Goal: Task Accomplishment & Management: Complete application form

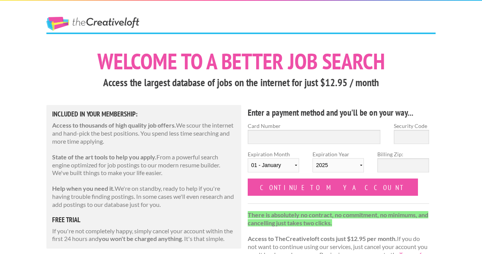
click at [102, 21] on link "The Creative Loft" at bounding box center [92, 24] width 93 height 14
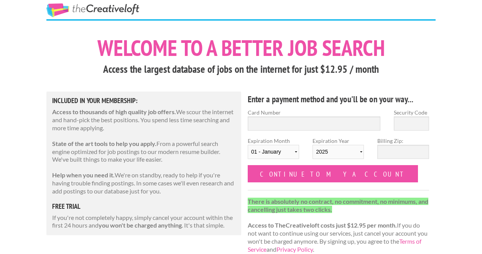
scroll to position [16, 0]
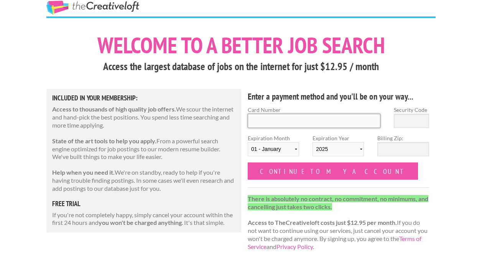
click at [294, 120] on input "Card Number" at bounding box center [314, 121] width 133 height 14
type input "4432385610827557"
type input "207"
select select "08"
select select "2026"
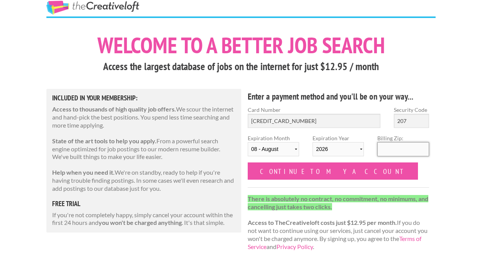
click at [383, 146] on input "Billing Zip:" at bounding box center [402, 149] width 51 height 14
type input "37934"
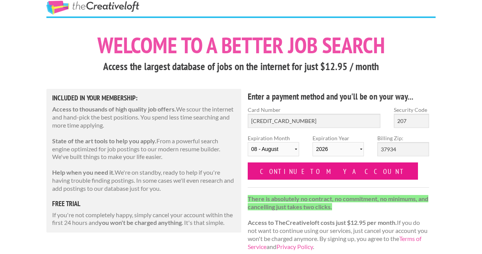
click at [303, 172] on input "Continue to my account" at bounding box center [333, 171] width 170 height 17
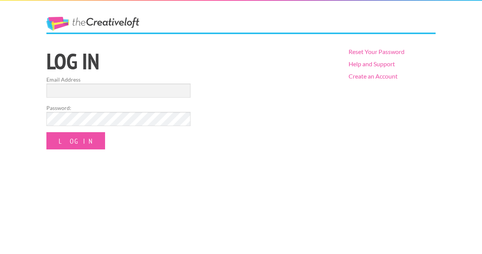
click at [156, 99] on form "Email Address Password: Log In" at bounding box center [118, 113] width 144 height 74
click at [153, 98] on form "Email Address Password: Log In" at bounding box center [118, 113] width 144 height 74
click at [153, 95] on input "Email Address" at bounding box center [118, 91] width 144 height 14
type input "joshuabott01@gmail.com"
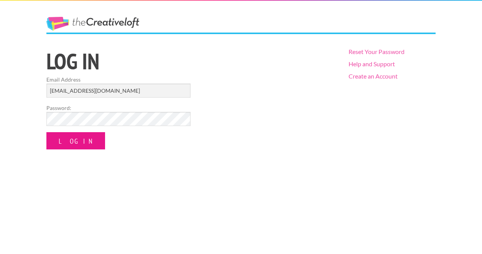
click at [79, 139] on input "Log In" at bounding box center [75, 140] width 59 height 17
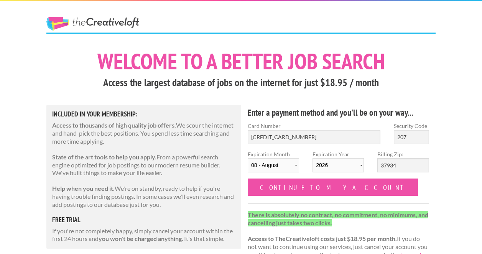
select select "08"
select select "2026"
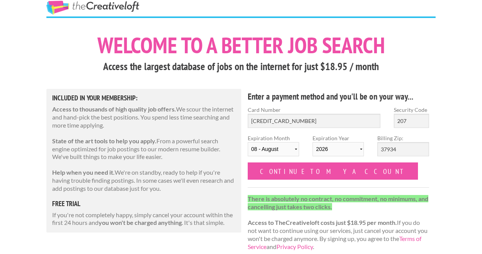
click at [362, 178] on form "Card Number 4432385610827557 Security Code 207 Expiration Month 01 - January 02…" at bounding box center [338, 143] width 181 height 74
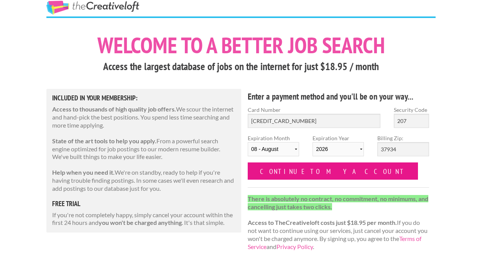
click at [322, 170] on input "Continue to my account" at bounding box center [333, 171] width 170 height 17
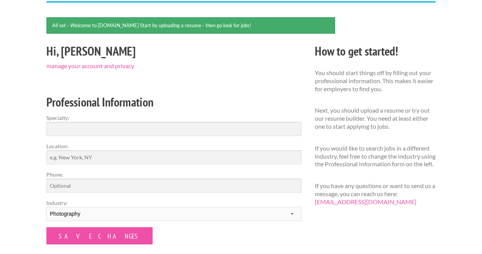
scroll to position [57, 0]
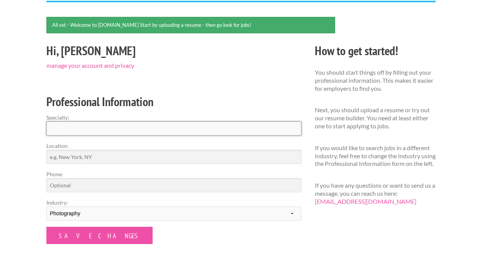
click at [176, 126] on input "Specialty:" at bounding box center [173, 129] width 255 height 14
type input "Photographu"
click at [158, 158] on input "Location:" at bounding box center [173, 157] width 255 height 14
type input "[US_STATE][GEOGRAPHIC_DATA]"
click at [95, 185] on input "Phone:" at bounding box center [173, 185] width 255 height 14
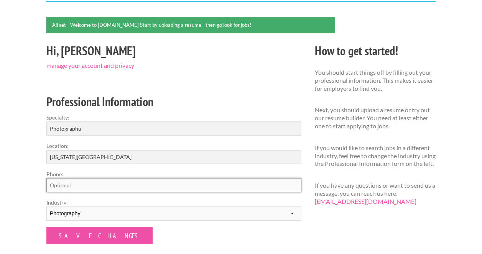
type input "8652305896"
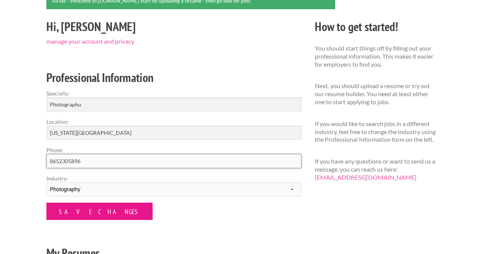
scroll to position [87, 0]
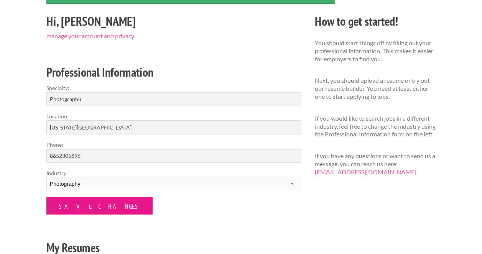
click at [90, 209] on input "Save Changes" at bounding box center [99, 205] width 106 height 17
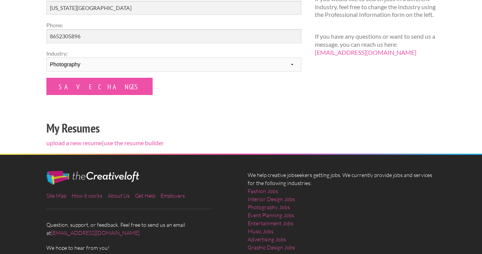
scroll to position [222, 0]
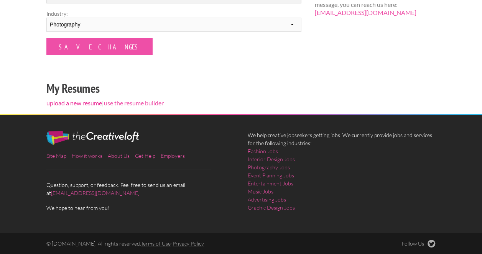
click at [71, 105] on link "upload a new resume" at bounding box center [74, 102] width 56 height 7
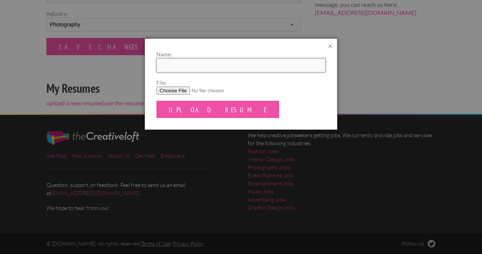
click at [200, 66] on input "Name:" at bounding box center [240, 65] width 169 height 14
type input "[PERSON_NAME] Resume"
click at [178, 87] on input "File:" at bounding box center [240, 91] width 169 height 8
type input "C:\fakepath\Joshua Ott Resume.pdf"
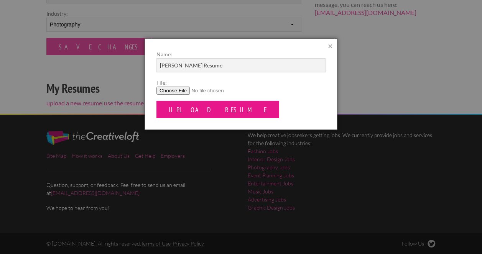
click at [196, 108] on input "Upload Resume" at bounding box center [217, 109] width 123 height 17
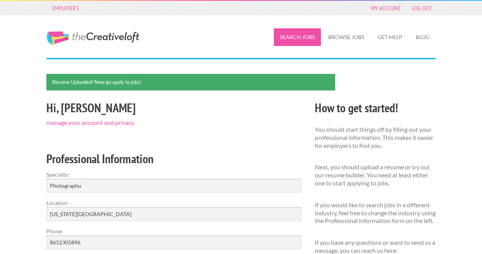
click at [300, 33] on link "Search Jobs" at bounding box center [297, 37] width 47 height 18
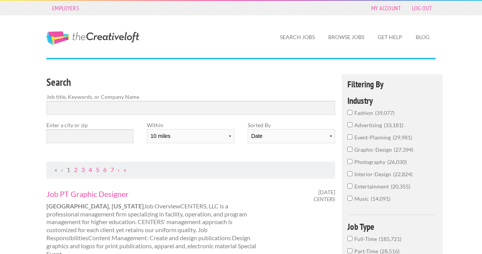
click at [351, 161] on input "photography 26,030" at bounding box center [349, 161] width 5 height 5
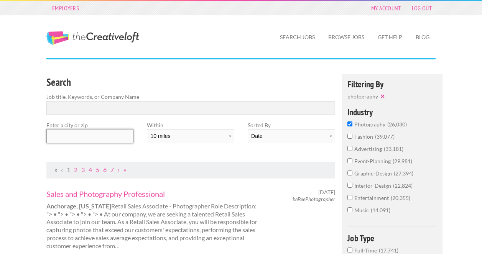
click at [108, 132] on input "text" at bounding box center [89, 136] width 87 height 14
type input "I"
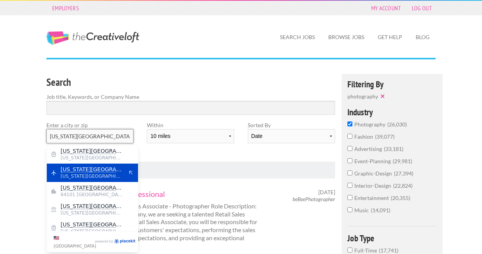
scroll to position [6, 0]
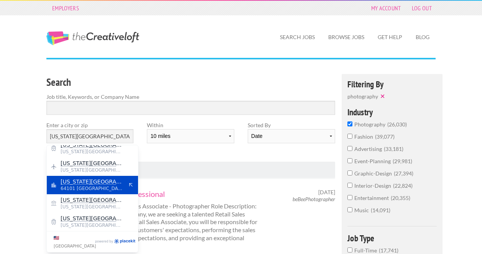
click at [91, 180] on span "Kansas City" at bounding box center [92, 181] width 63 height 7
type input "Kansas City"
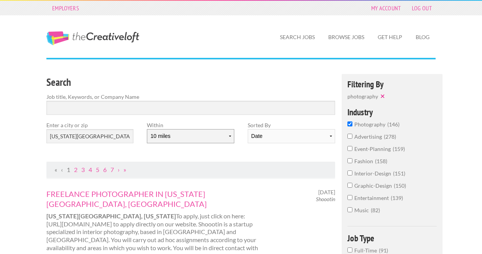
click at [192, 138] on select "10 miles 20 miles 50 miles 100 miles 200 miles 300 miles 400 miles 500 miles" at bounding box center [190, 136] width 87 height 14
select select "20"
click at [239, 127] on div "Within 10 miles 20 miles 50 miles 100 miles 200 miles 300 miles 400 miles 500 m…" at bounding box center [190, 135] width 100 height 28
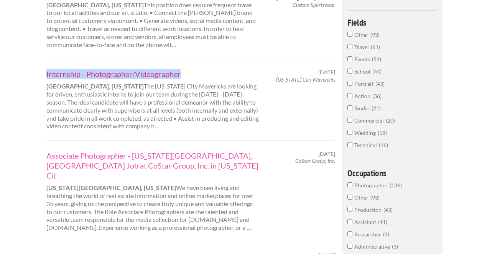
scroll to position [295, 0]
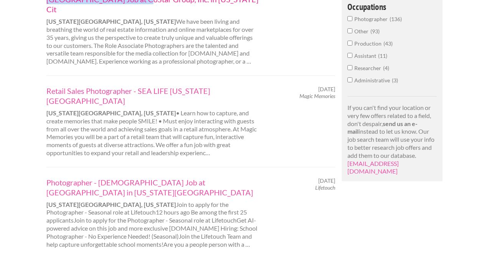
scroll to position [525, 0]
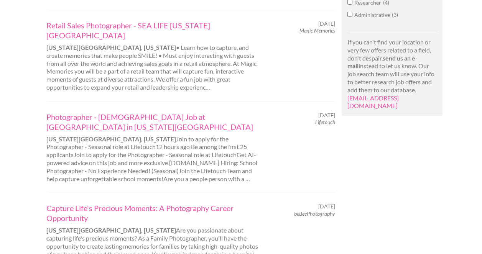
click at [15, 122] on div "Employers My Account Log Out The Creative Loft Search Jobs Browse Jobs Get Help…" at bounding box center [241, 112] width 482 height 1274
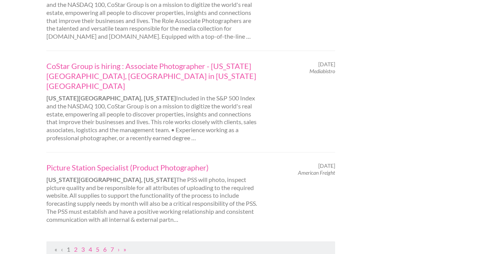
scroll to position [861, 0]
click at [75, 245] on link "2" at bounding box center [75, 248] width 3 height 7
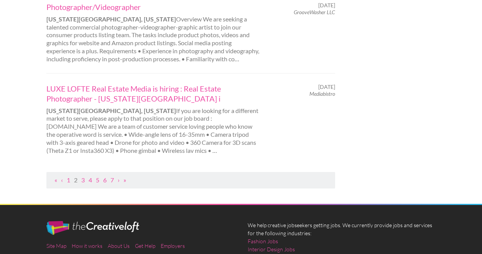
scroll to position [879, 0]
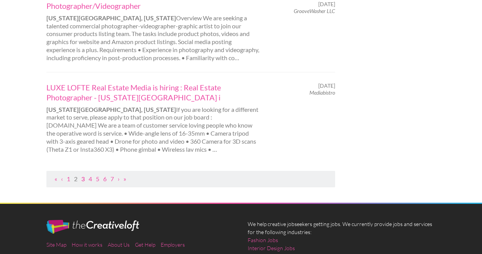
click at [84, 175] on link "3" at bounding box center [82, 178] width 3 height 7
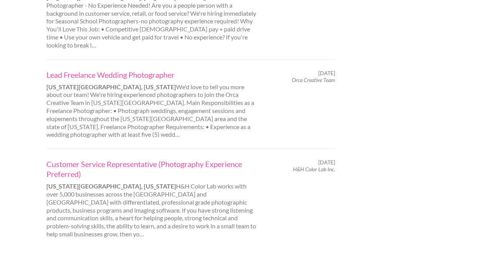
scroll to position [800, 0]
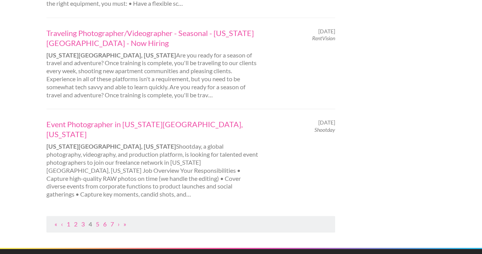
scroll to position [831, 0]
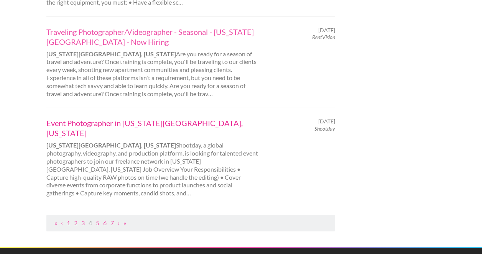
click at [90, 118] on link "Event Photographer in [US_STATE][GEOGRAPHIC_DATA], [US_STATE]" at bounding box center [152, 128] width 213 height 20
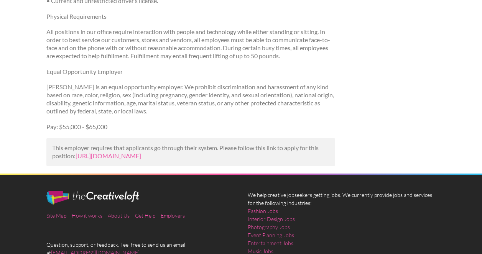
scroll to position [430, 0]
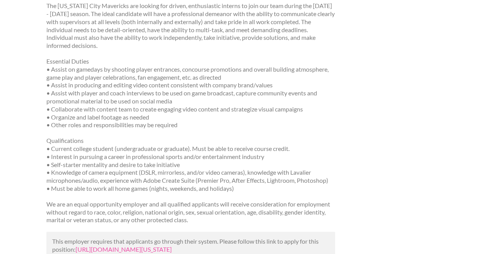
scroll to position [123, 0]
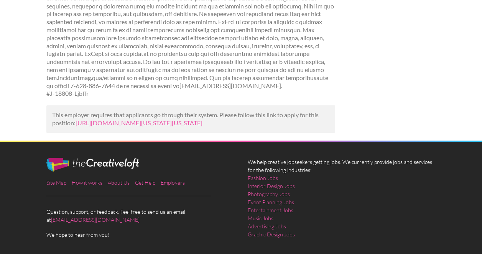
scroll to position [671, 0]
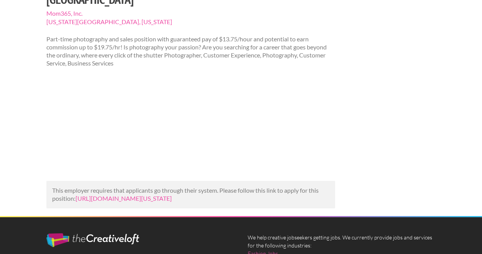
scroll to position [110, 0]
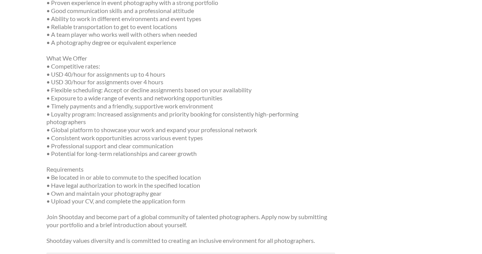
scroll to position [294, 0]
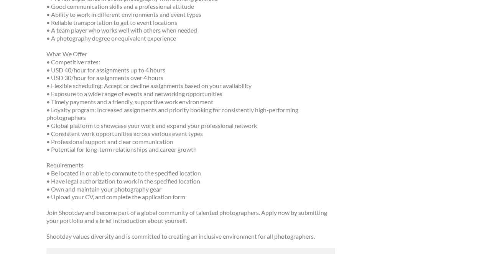
click at [90, 104] on p "What We Offer • Competitive rates: • USD 40/hour for assignments up to 4 hours …" at bounding box center [190, 102] width 289 height 104
